Goal: Find specific fact: Find specific fact

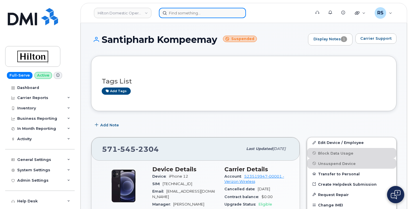
click at [170, 13] on input at bounding box center [202, 13] width 87 height 10
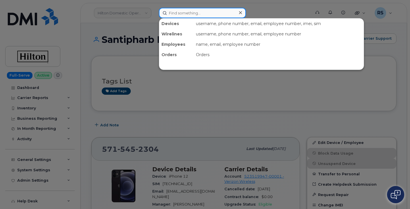
paste input "403.392.6877"
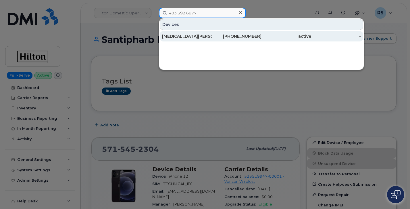
type input "403.392.6877"
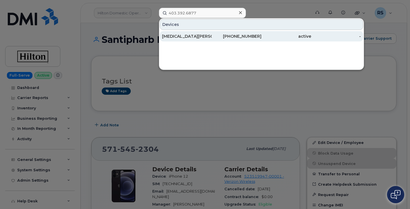
click at [182, 34] on div "[MEDICAL_DATA][PERSON_NAME]" at bounding box center [187, 36] width 50 height 6
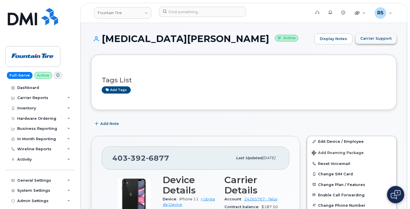
click at [368, 38] on span "Carrier Support" at bounding box center [375, 38] width 31 height 5
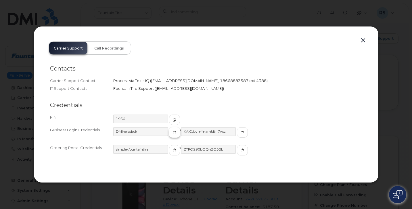
click at [173, 132] on icon "button" at bounding box center [174, 131] width 3 height 3
click at [240, 131] on icon "button" at bounding box center [241, 131] width 3 height 3
click at [362, 39] on button "button" at bounding box center [362, 40] width 9 height 8
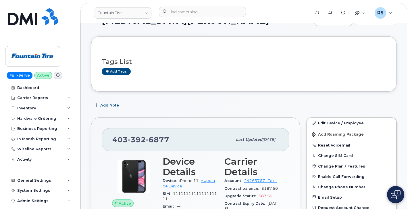
scroll to position [19, 0]
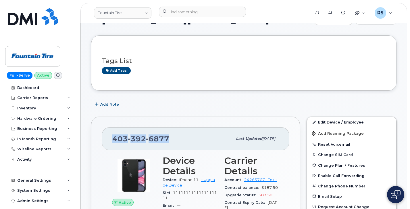
drag, startPoint x: 173, startPoint y: 138, endPoint x: 101, endPoint y: 141, distance: 72.4
copy span "403 392 6877"
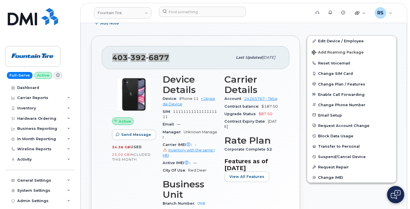
scroll to position [115, 0]
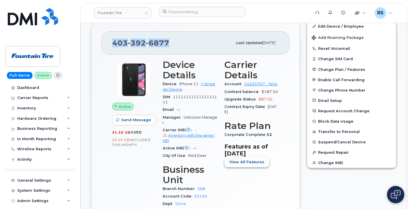
click at [240, 162] on span "View All Features" at bounding box center [246, 161] width 35 height 5
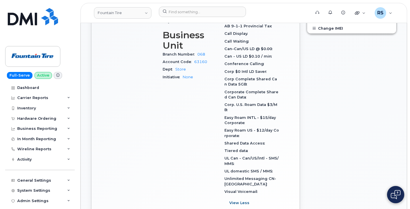
scroll to position [268, 0]
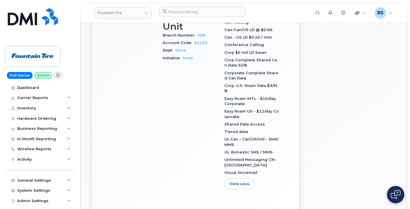
click at [5, 206] on div "Full-Serve Active Dashboard Carrier Reports Monthly Billing Data Daily Data Poo…" at bounding box center [39, 104] width 78 height 209
click at [5, 205] on div "Full-Serve Active Dashboard Carrier Reports Monthly Billing Data Daily Data Poo…" at bounding box center [39, 104] width 78 height 209
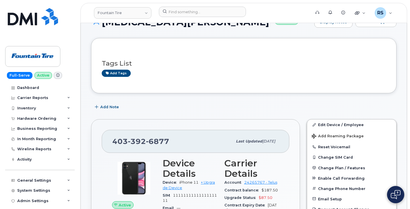
scroll to position [0, 0]
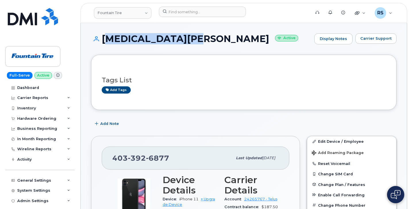
drag, startPoint x: 103, startPoint y: 38, endPoint x: 184, endPoint y: 39, distance: 80.4
click at [184, 39] on h1 "Tobi Cruickshank Active" at bounding box center [201, 39] width 220 height 10
copy h1 "Tobi Cruickshank"
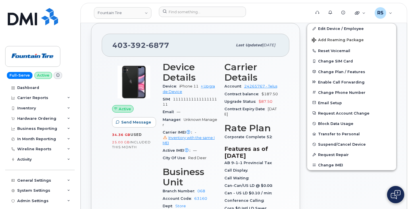
scroll to position [115, 0]
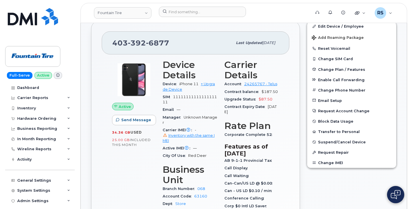
drag, startPoint x: 224, startPoint y: 106, endPoint x: 238, endPoint y: 109, distance: 14.3
click at [238, 109] on div "Contract Expiry Date Oct 27, 2026" at bounding box center [251, 109] width 55 height 13
copy div "Contract Expiry Date Oct 27, 2026"
drag, startPoint x: 224, startPoint y: 92, endPoint x: 276, endPoint y: 94, distance: 51.7
click at [276, 94] on div "Contract balance $187.50" at bounding box center [251, 91] width 55 height 7
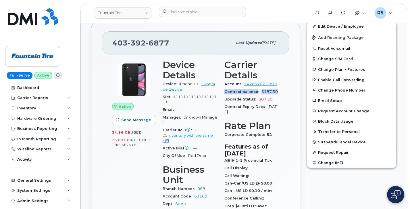
copy div "Contract balance $187.50"
drag, startPoint x: 170, startPoint y: 43, endPoint x: 109, endPoint y: 43, distance: 60.3
click at [109, 43] on div "403 392 6877 Last updated Jan 05, 2024" at bounding box center [196, 42] width 188 height 23
copy span "403 392 6877"
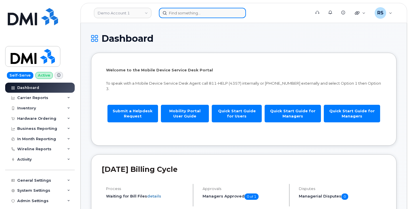
click at [184, 14] on input at bounding box center [202, 13] width 87 height 10
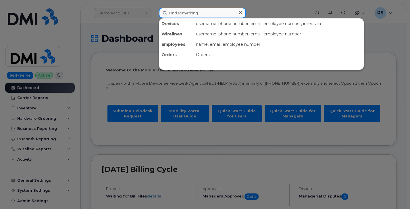
paste input "Colin Zimmer"
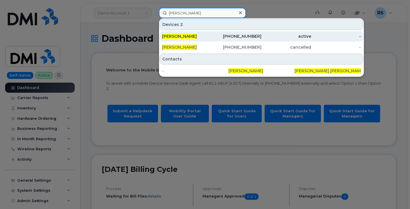
type input "Colin Zimmer"
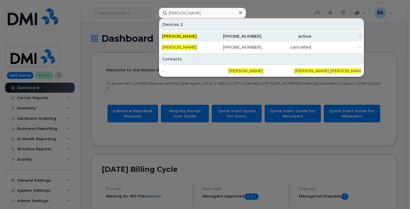
click at [189, 36] on span "Colin Zimmer" at bounding box center [179, 36] width 35 height 5
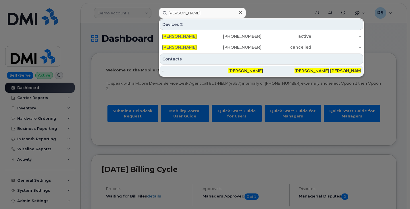
click at [330, 70] on span "zimmer" at bounding box center [347, 70] width 35 height 5
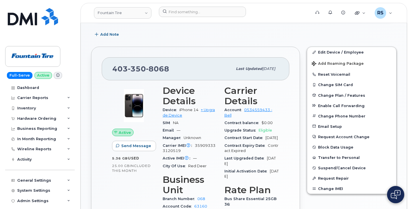
scroll to position [96, 0]
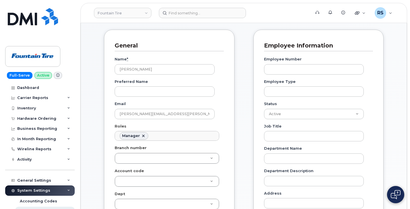
scroll to position [57, 0]
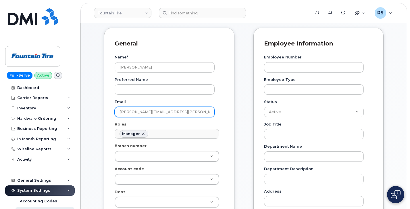
drag, startPoint x: 181, startPoint y: 113, endPoint x: 99, endPoint y: 108, distance: 82.3
